Goal: Task Accomplishment & Management: Use online tool/utility

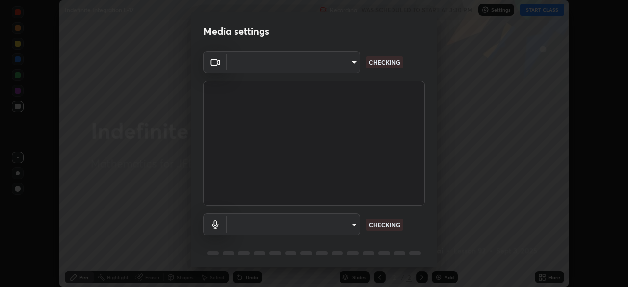
scroll to position [35, 0]
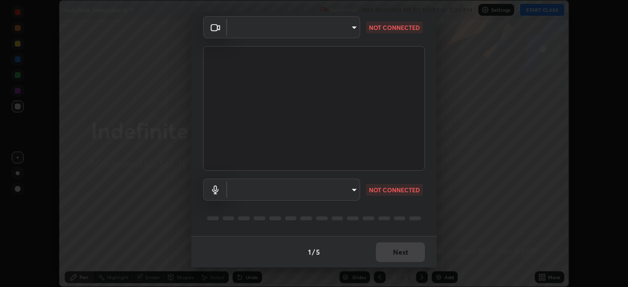
type input "ef407f58ae65e10c1af5a040b6eccf178273e27ca296938399710cc3d85b5032"
type input "communications"
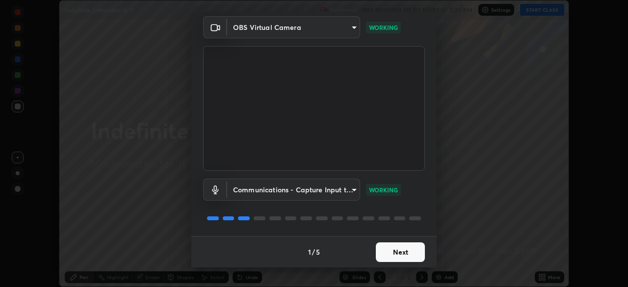
click at [391, 252] on button "Next" at bounding box center [400, 252] width 49 height 20
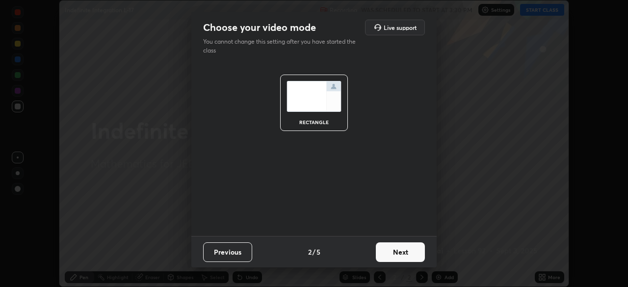
scroll to position [0, 0]
click at [392, 251] on button "Next" at bounding box center [400, 252] width 49 height 20
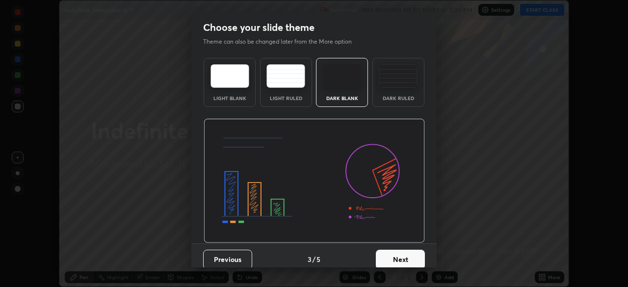
click at [392, 257] on button "Next" at bounding box center [400, 260] width 49 height 20
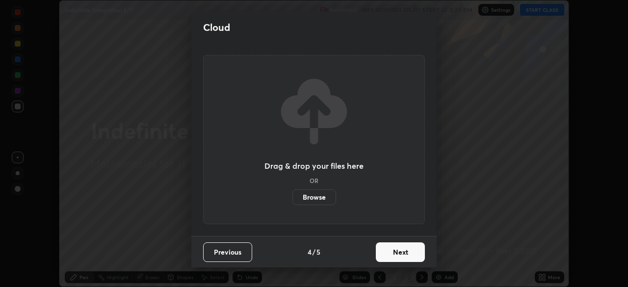
click at [390, 249] on button "Next" at bounding box center [400, 252] width 49 height 20
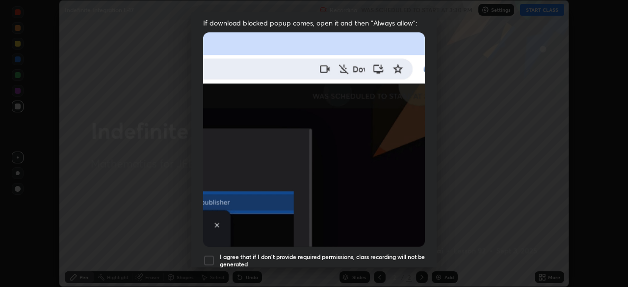
scroll to position [199, 0]
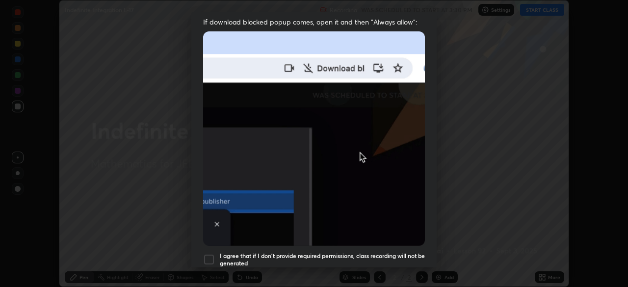
click at [211, 254] on div at bounding box center [209, 260] width 12 height 12
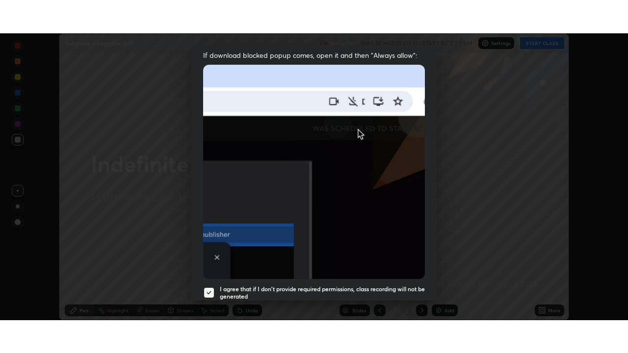
scroll to position [235, 0]
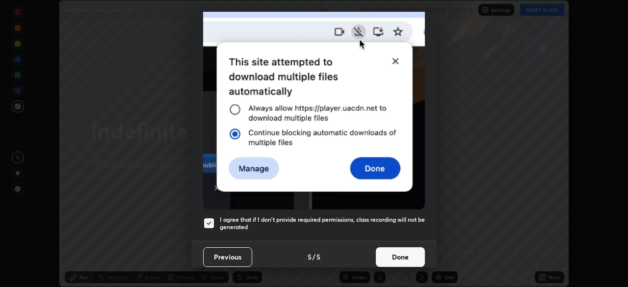
click at [393, 248] on button "Done" at bounding box center [400, 257] width 49 height 20
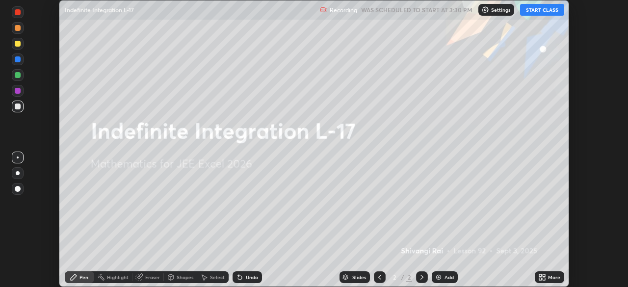
click at [536, 10] on button "START CLASS" at bounding box center [542, 10] width 44 height 12
click at [543, 275] on icon at bounding box center [543, 275] width 2 height 2
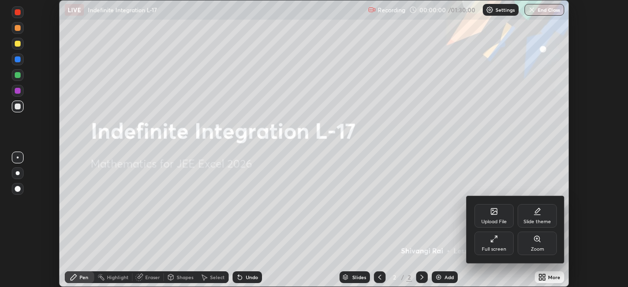
click at [495, 244] on div "Full screen" at bounding box center [493, 243] width 39 height 24
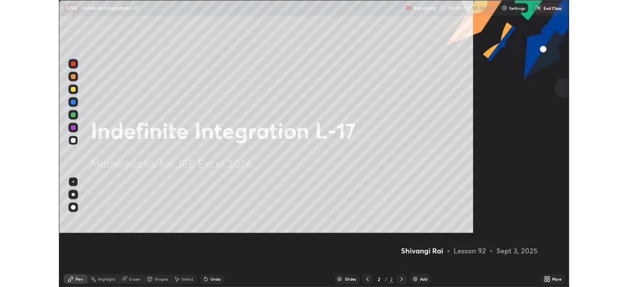
scroll to position [353, 628]
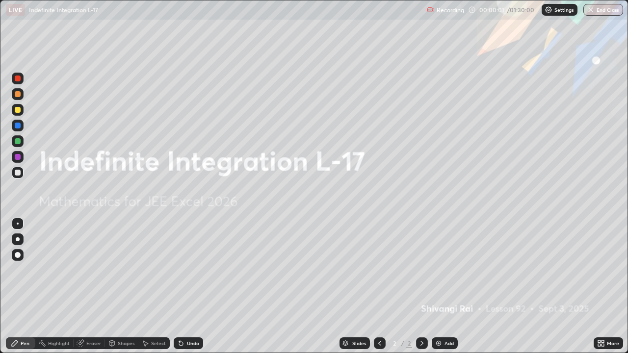
click at [445, 286] on div "Add" at bounding box center [448, 343] width 9 height 5
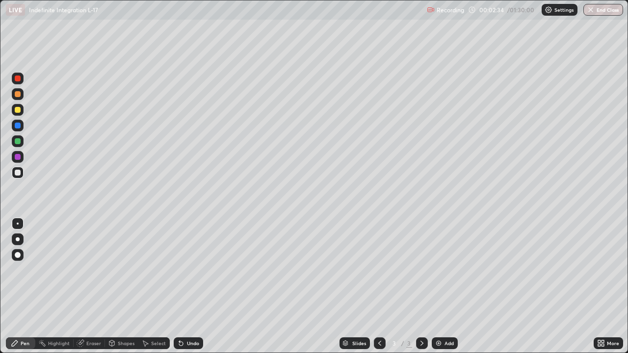
click at [440, 286] on img at bounding box center [439, 343] width 8 height 8
click at [443, 286] on div "Add" at bounding box center [445, 343] width 26 height 12
click at [444, 286] on div "Add" at bounding box center [448, 343] width 9 height 5
click at [446, 286] on div "Add" at bounding box center [448, 343] width 9 height 5
click at [440, 286] on img at bounding box center [439, 343] width 8 height 8
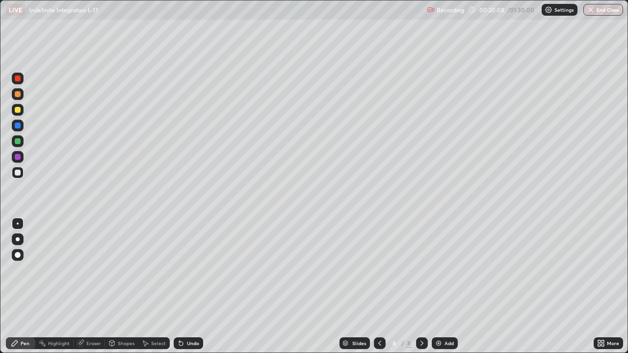
click at [447, 286] on div "Add" at bounding box center [448, 343] width 9 height 5
click at [444, 286] on div "Add" at bounding box center [448, 343] width 9 height 5
click at [377, 286] on div at bounding box center [380, 343] width 12 height 12
click at [421, 286] on icon at bounding box center [422, 343] width 8 height 8
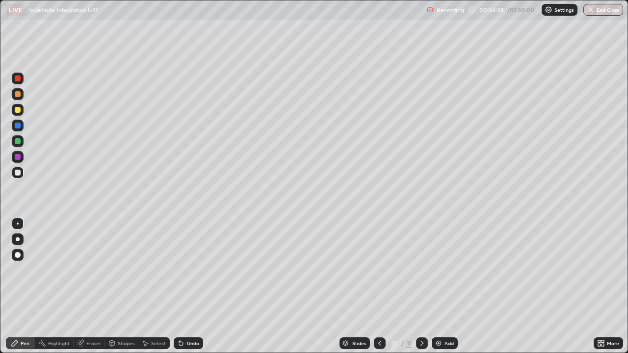
click at [439, 286] on img at bounding box center [439, 343] width 8 height 8
click at [440, 286] on img at bounding box center [439, 343] width 8 height 8
click at [445, 286] on div "Add" at bounding box center [448, 343] width 9 height 5
click at [443, 286] on div "Add" at bounding box center [445, 343] width 26 height 12
click at [440, 286] on img at bounding box center [439, 343] width 8 height 8
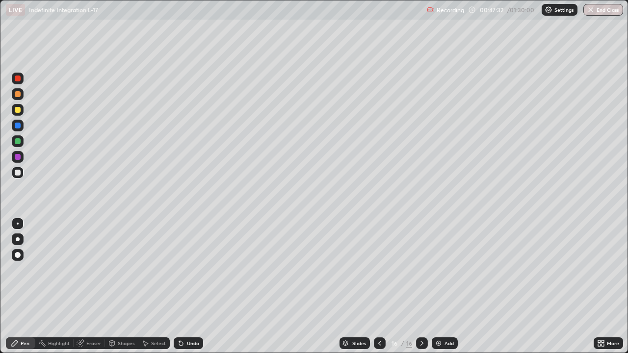
click at [377, 286] on div at bounding box center [380, 343] width 12 height 12
click at [421, 286] on icon at bounding box center [422, 343] width 8 height 8
click at [443, 286] on div "Add" at bounding box center [445, 343] width 26 height 12
click at [444, 286] on div "Add" at bounding box center [448, 343] width 9 height 5
click at [439, 286] on img at bounding box center [439, 343] width 8 height 8
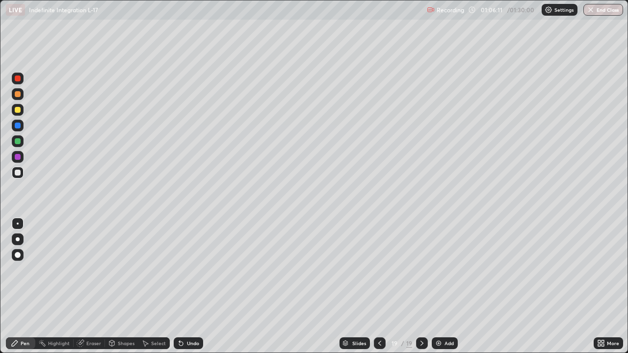
click at [441, 286] on img at bounding box center [439, 343] width 8 height 8
click at [598, 11] on button "End Class" at bounding box center [603, 10] width 40 height 12
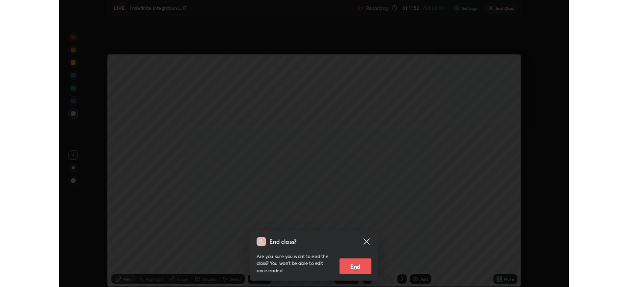
scroll to position [48759, 48418]
